Goal: Find specific page/section: Find specific page/section

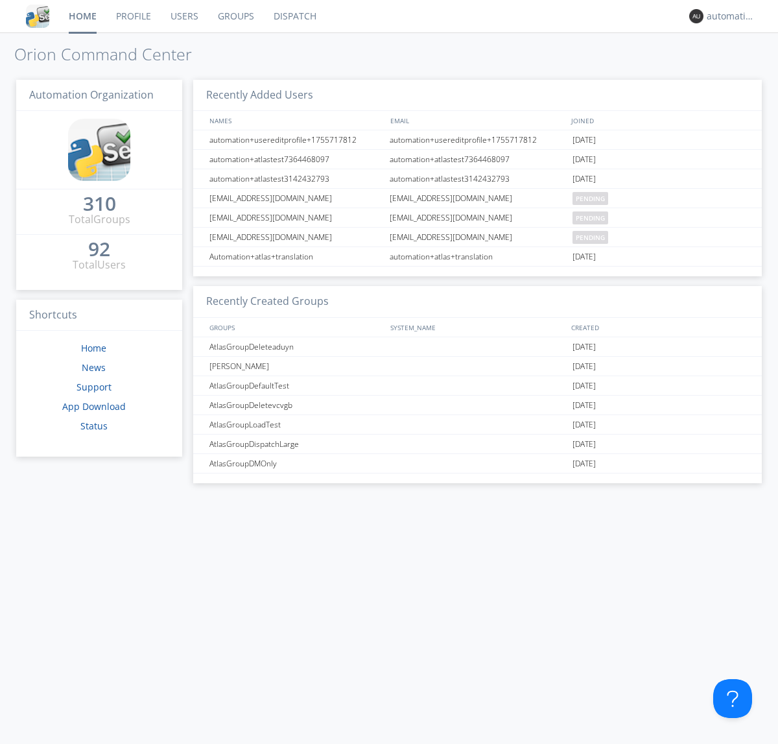
click at [294, 16] on link "Dispatch" at bounding box center [295, 16] width 62 height 32
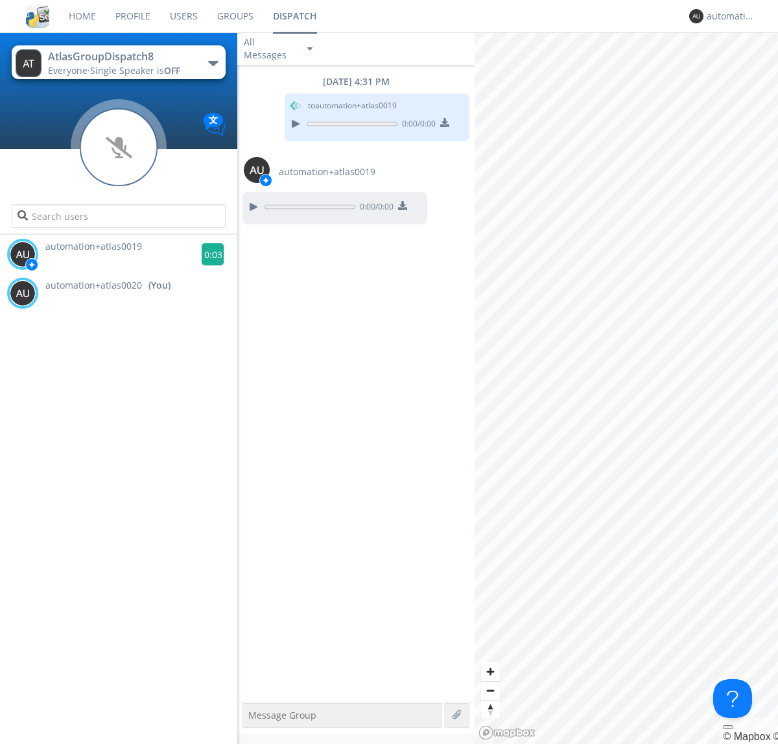
click at [208, 254] on g at bounding box center [213, 254] width 23 height 23
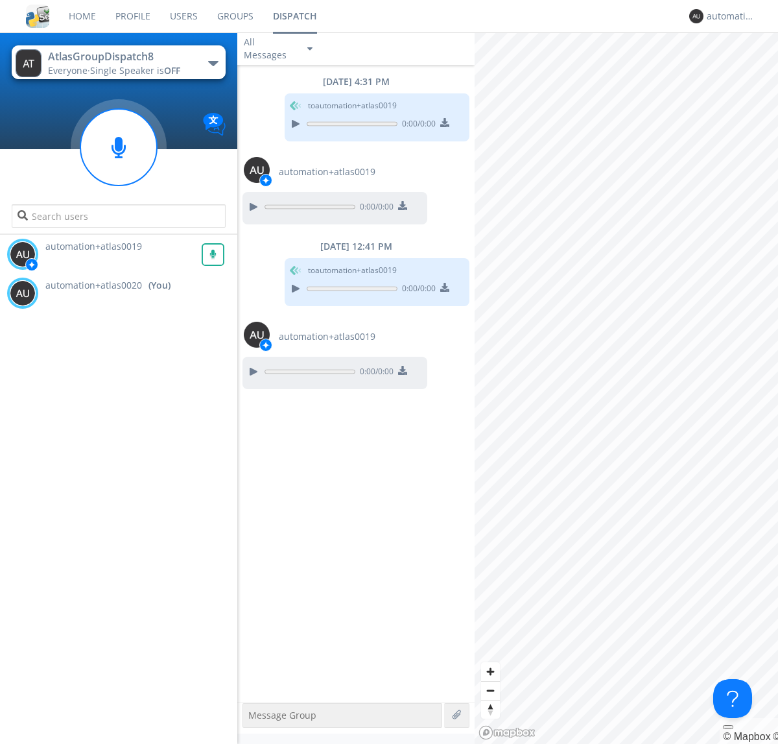
click at [280, 49] on div "All Messages" at bounding box center [269, 48] width 65 height 29
click at [280, 97] on div "Direct Only" at bounding box center [279, 97] width 84 height 22
click at [280, 49] on div "All Messages" at bounding box center [269, 48] width 65 height 29
click at [280, 119] on div "Group Only" at bounding box center [279, 119] width 84 height 22
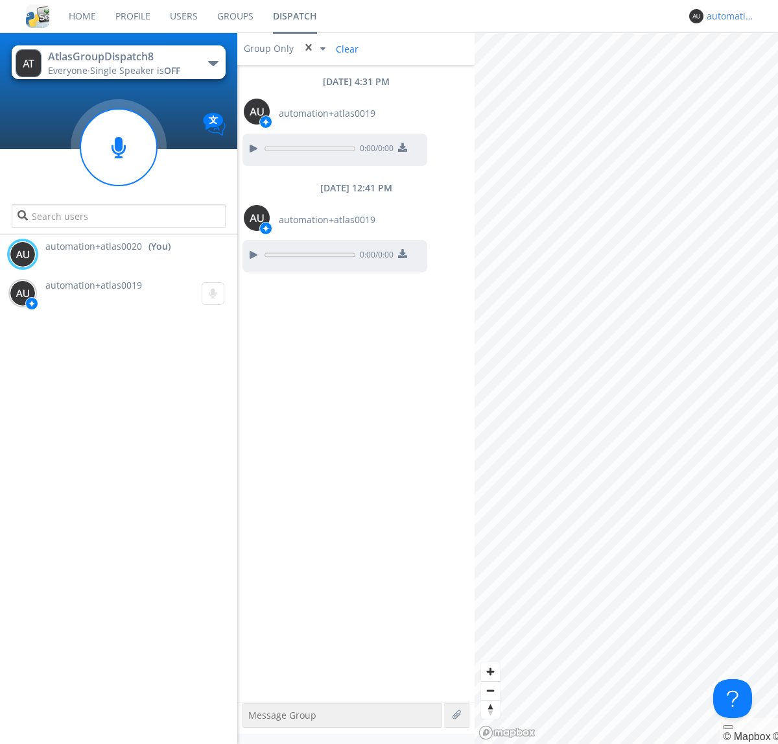
click at [728, 16] on div "automation+atlas0020" at bounding box center [731, 16] width 49 height 13
